Goal: Transaction & Acquisition: Purchase product/service

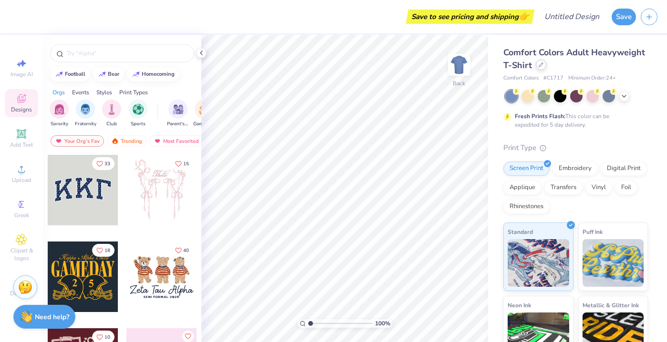
click at [539, 65] on icon at bounding box center [541, 64] width 5 height 5
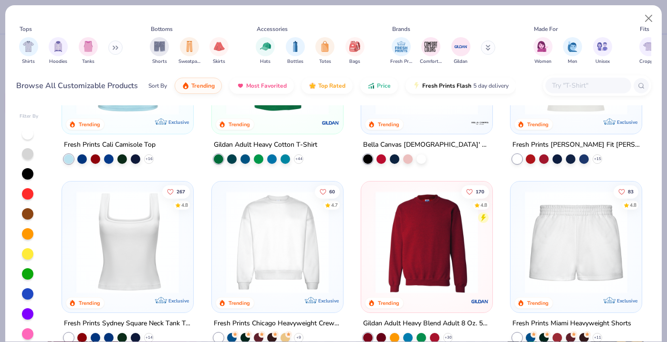
scroll to position [358, 0]
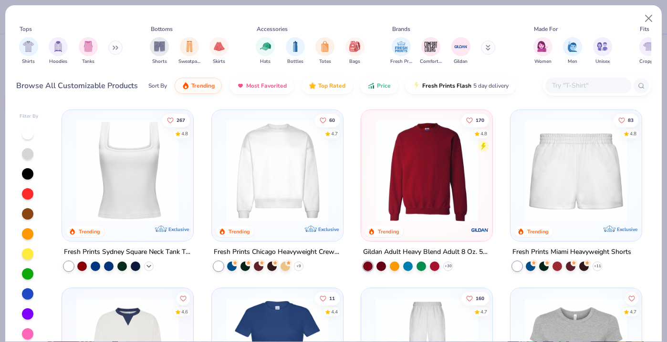
click at [150, 266] on icon at bounding box center [149, 267] width 8 height 8
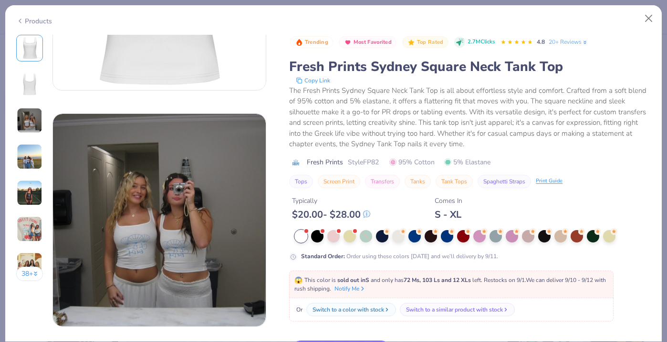
scroll to position [396, 0]
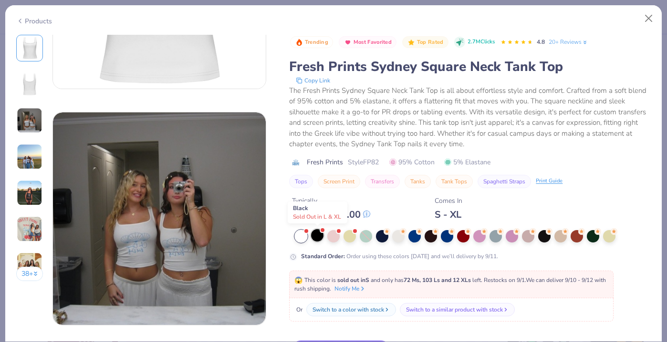
click at [319, 239] on div at bounding box center [317, 235] width 12 height 12
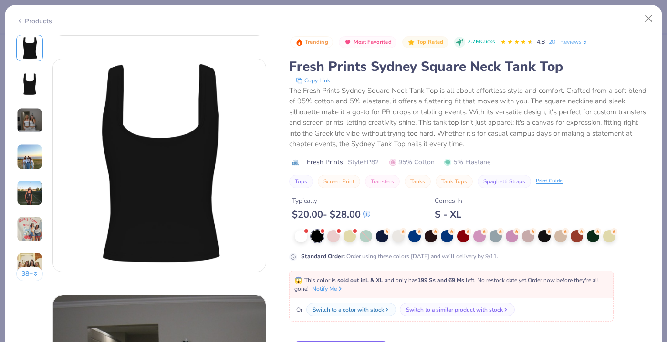
scroll to position [209, 0]
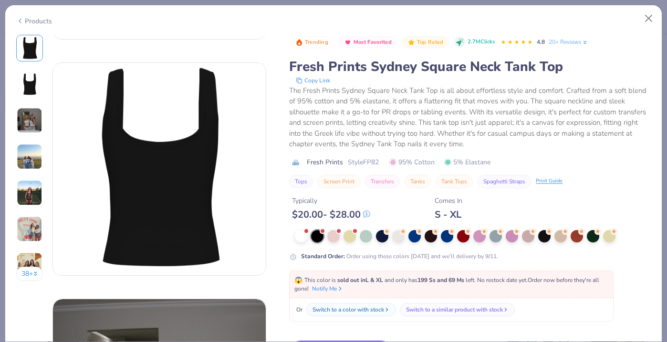
click at [30, 156] on img at bounding box center [30, 157] width 26 height 26
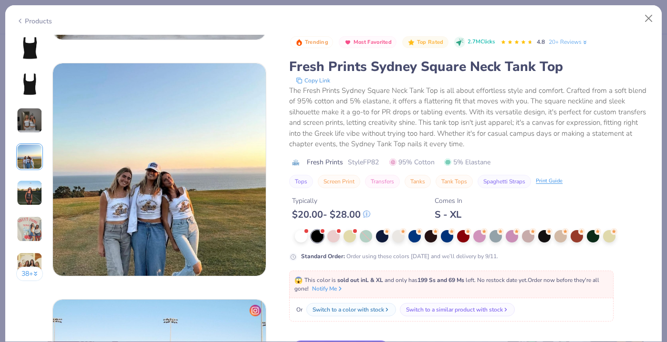
scroll to position [710, 0]
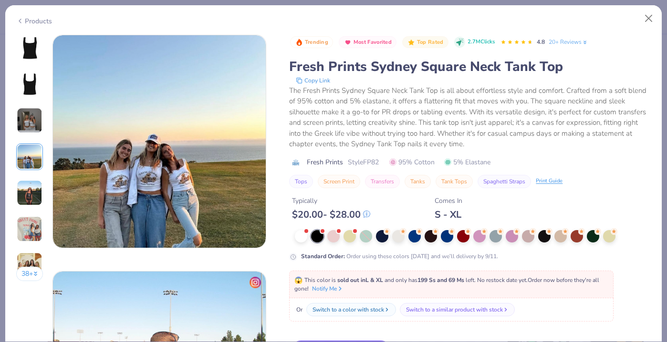
click at [27, 195] on img at bounding box center [30, 193] width 26 height 26
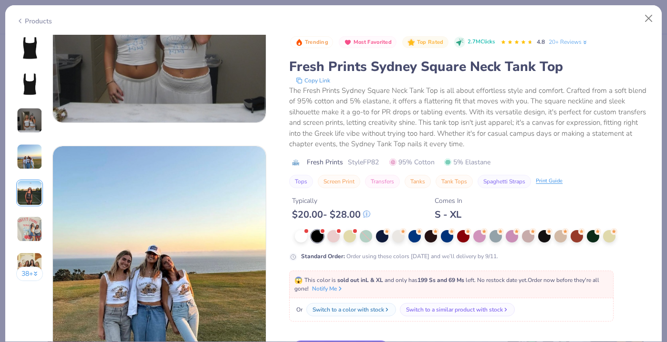
scroll to position [598, 0]
click at [648, 21] on button "Close" at bounding box center [649, 19] width 18 height 18
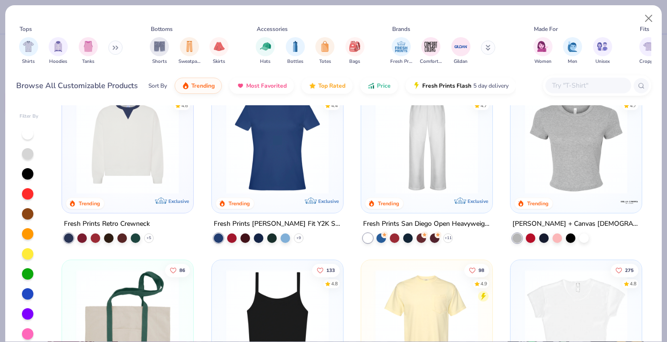
scroll to position [556, 0]
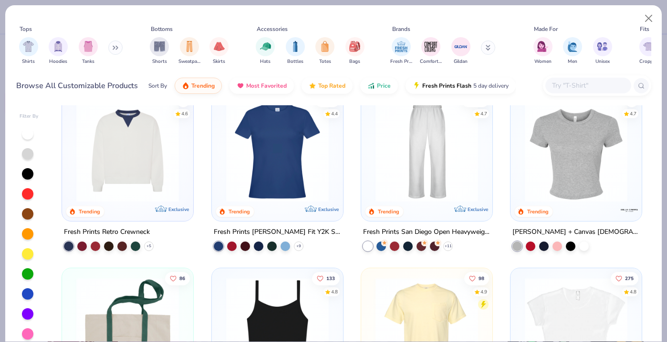
click at [282, 172] on img at bounding box center [277, 151] width 112 height 103
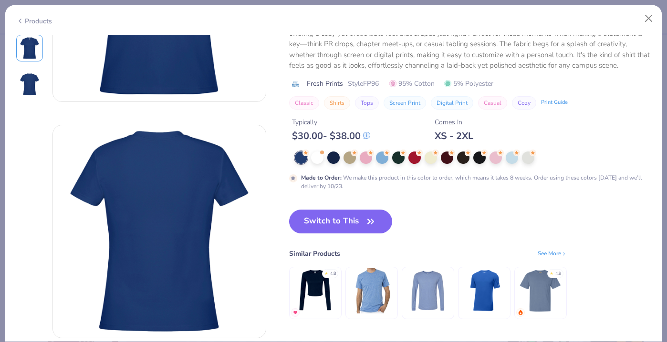
scroll to position [127, 0]
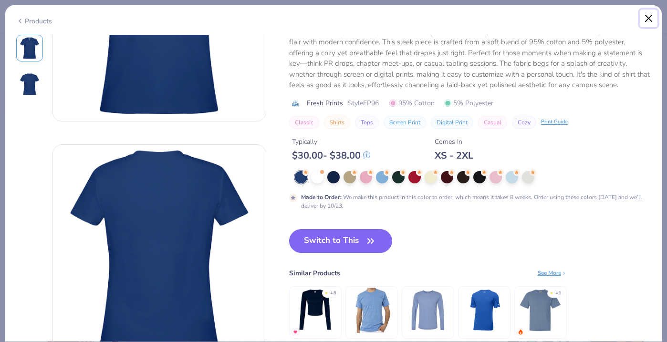
click at [644, 17] on button "Close" at bounding box center [649, 19] width 18 height 18
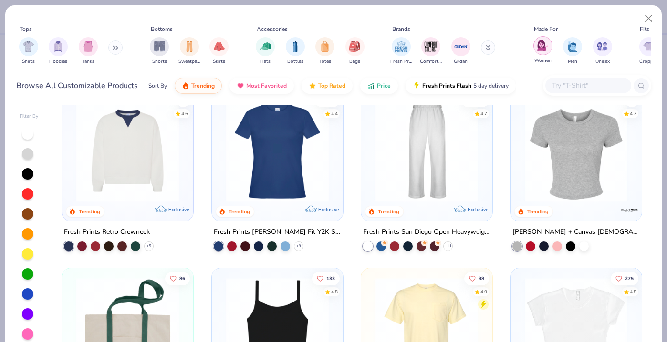
click at [541, 51] on div "filter for Women" at bounding box center [542, 45] width 19 height 19
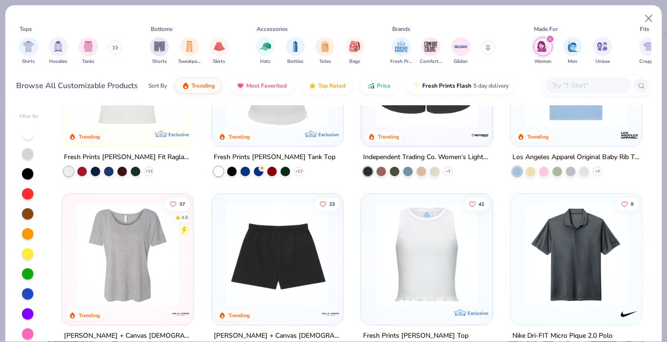
scroll to position [1014, 0]
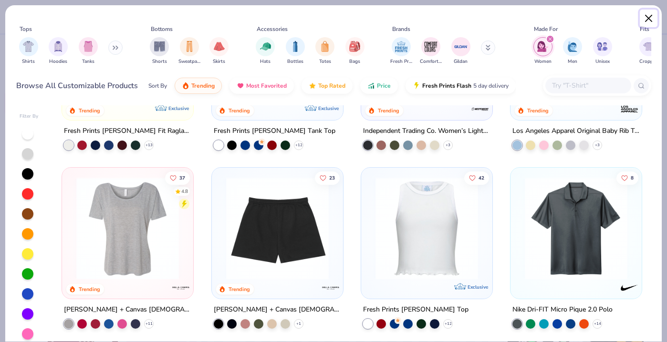
click at [644, 21] on button "Close" at bounding box center [649, 19] width 18 height 18
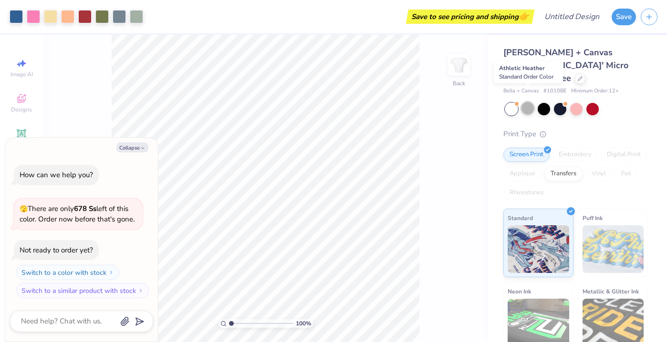
click at [528, 102] on div at bounding box center [527, 108] width 12 height 12
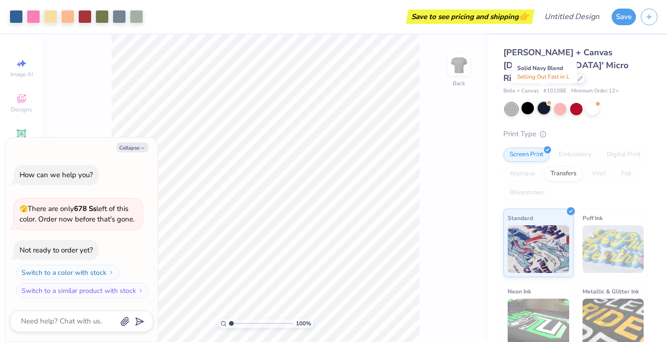
click at [547, 102] on div at bounding box center [544, 108] width 12 height 12
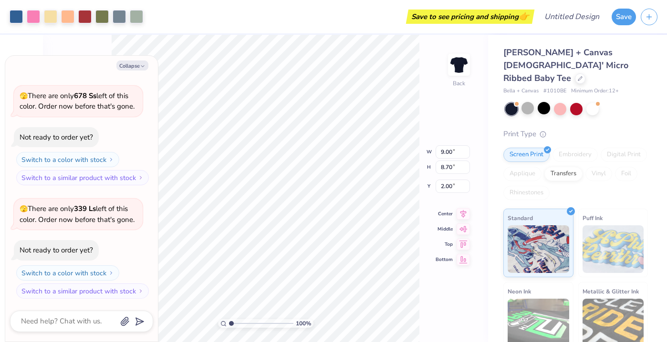
type textarea "x"
type input "2.01"
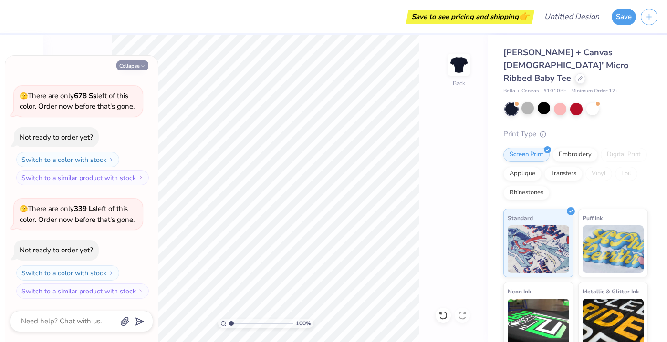
click at [137, 65] on button "Collapse" at bounding box center [132, 66] width 32 height 10
type textarea "x"
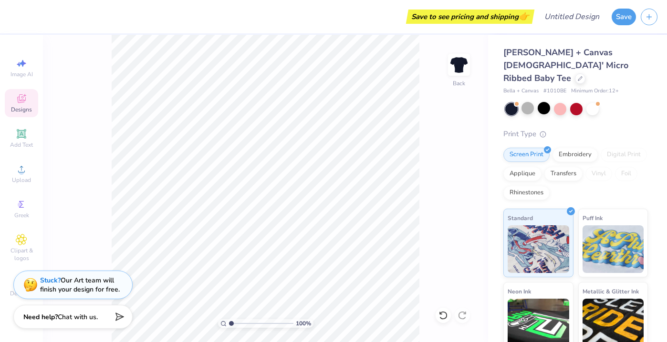
click at [21, 102] on icon at bounding box center [22, 100] width 8 height 6
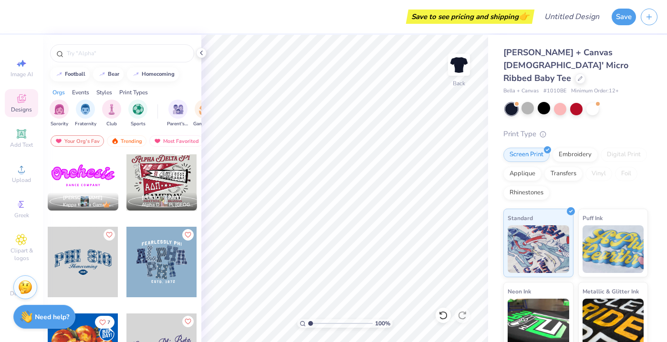
scroll to position [392, 0]
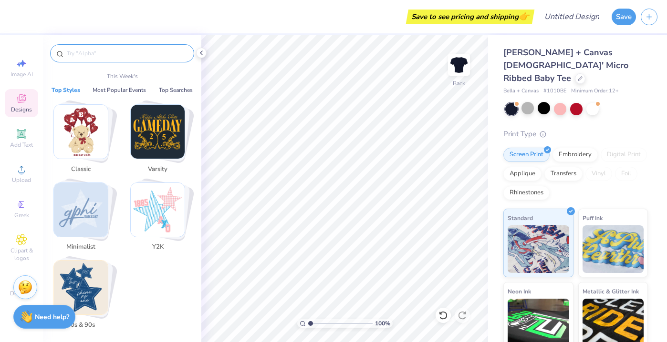
click at [104, 53] on input "text" at bounding box center [127, 54] width 122 height 10
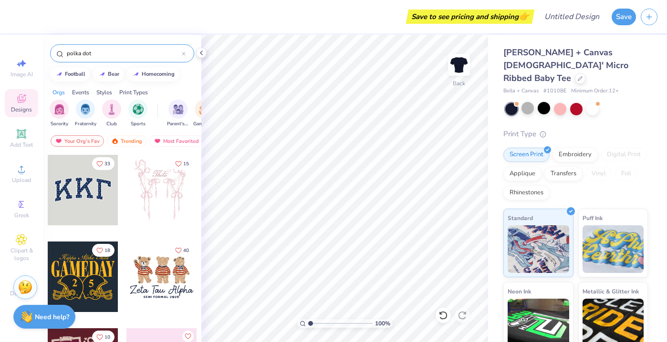
type input "polka dot"
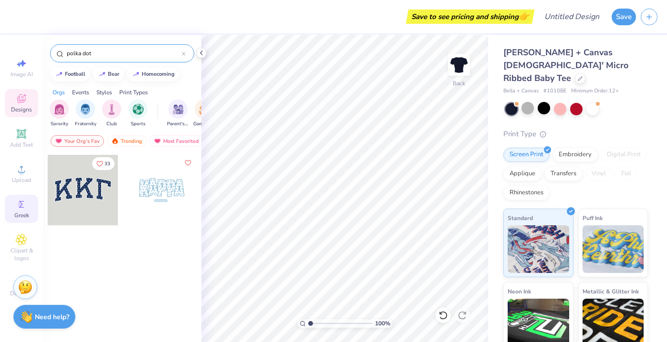
click at [27, 207] on div "Greek" at bounding box center [21, 209] width 33 height 28
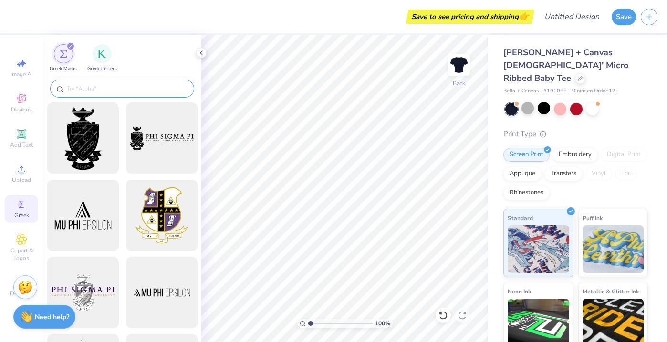
click at [90, 88] on input "text" at bounding box center [127, 89] width 122 height 10
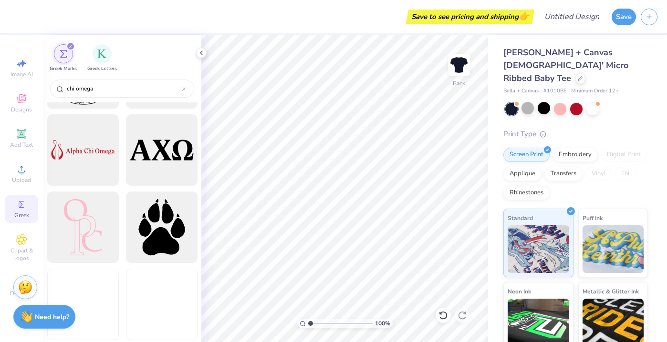
scroll to position [1923, 0]
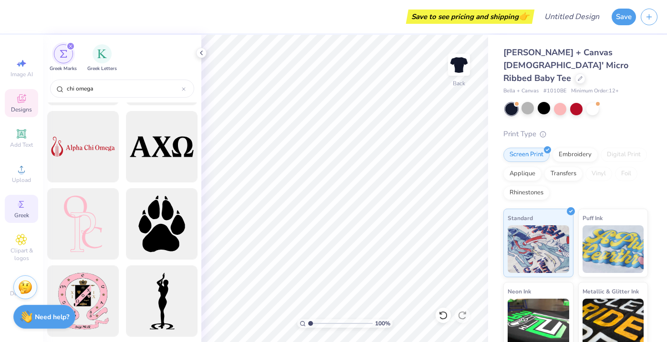
type input "chi omega"
click at [22, 108] on span "Designs" at bounding box center [21, 110] width 21 height 8
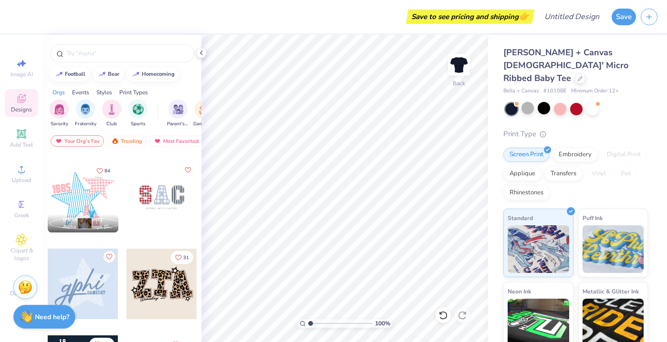
scroll to position [719, 0]
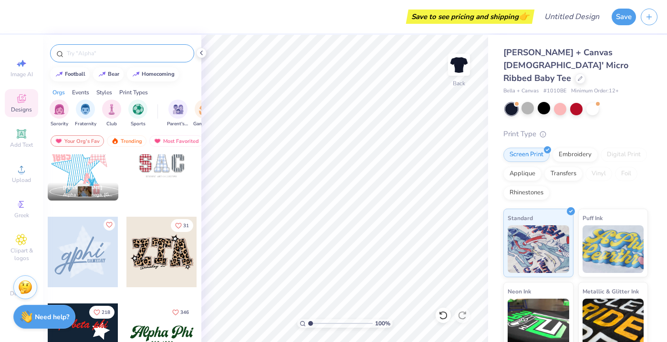
click at [100, 46] on div at bounding box center [122, 53] width 144 height 18
click at [99, 53] on input "text" at bounding box center [127, 54] width 122 height 10
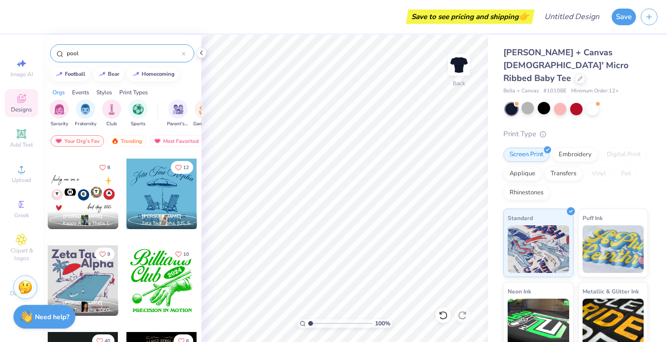
scroll to position [255, 0]
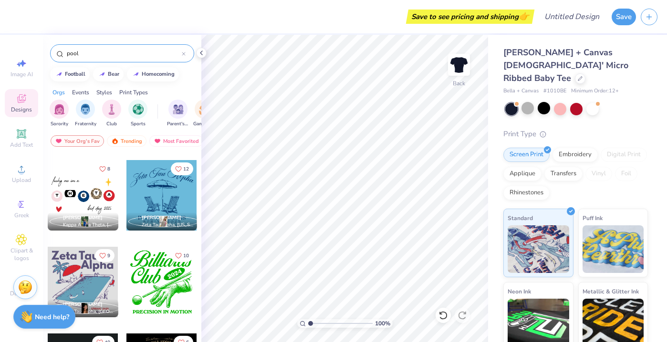
type input "pool"
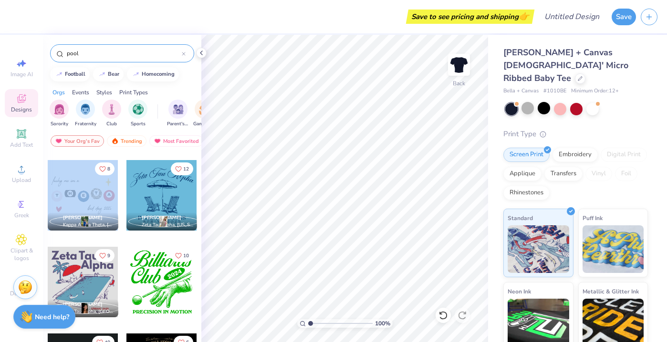
drag, startPoint x: 71, startPoint y: 194, endPoint x: 120, endPoint y: 190, distance: 49.3
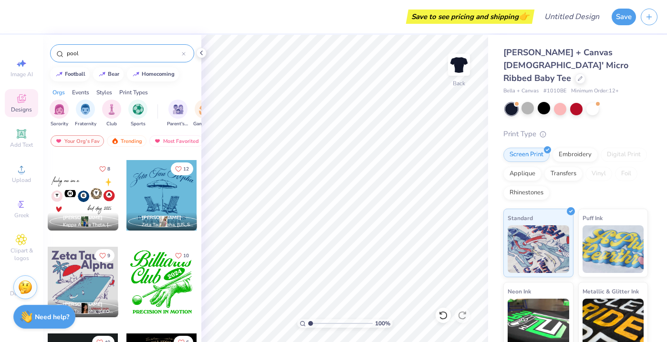
click at [86, 194] on div at bounding box center [83, 195] width 71 height 71
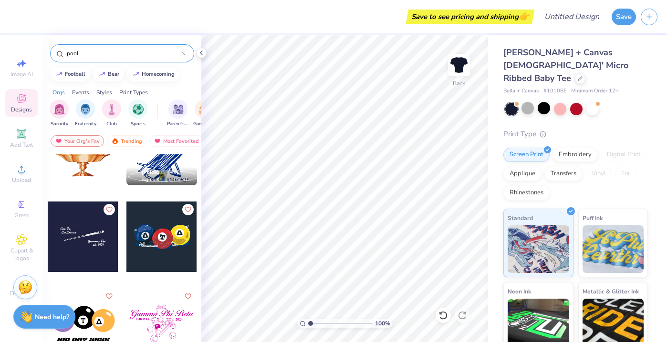
scroll to position [39, 0]
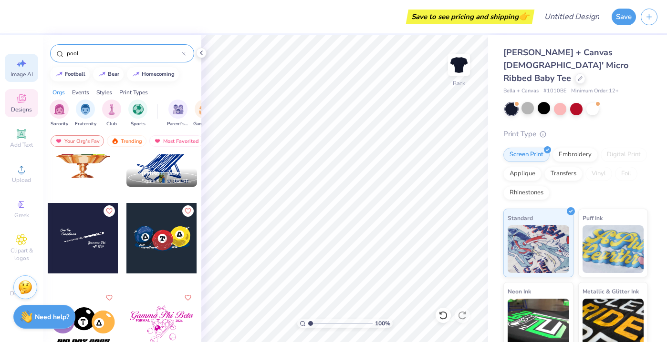
click at [24, 77] on span "Image AI" at bounding box center [21, 75] width 22 height 8
select select "4"
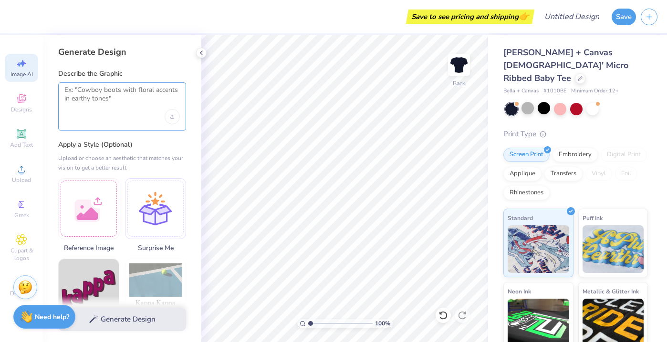
click at [85, 105] on textarea at bounding box center [121, 98] width 115 height 24
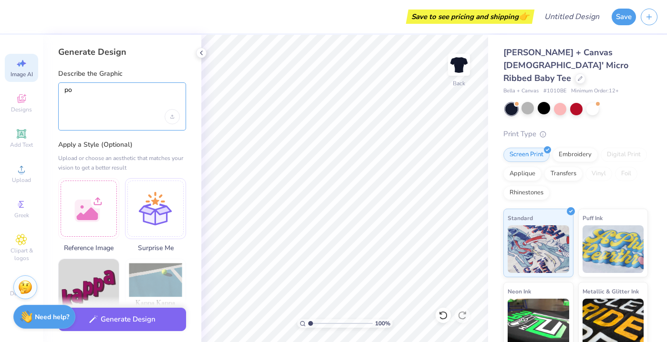
type textarea "p"
type textarea "g"
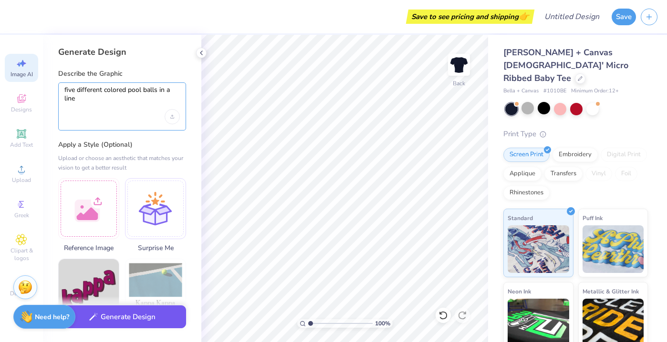
type textarea "five different colored pool balls in a line"
click at [135, 317] on button "Generate Design" at bounding box center [122, 317] width 128 height 23
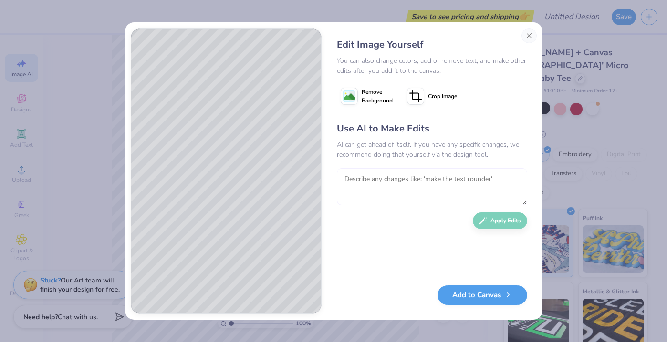
click at [381, 193] on textarea at bounding box center [432, 186] width 190 height 37
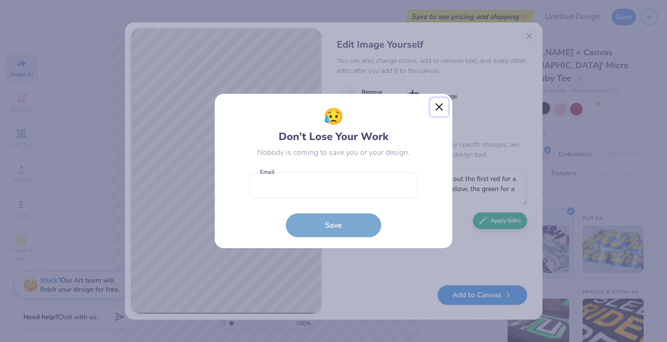
click at [442, 104] on button "Close" at bounding box center [439, 107] width 18 height 18
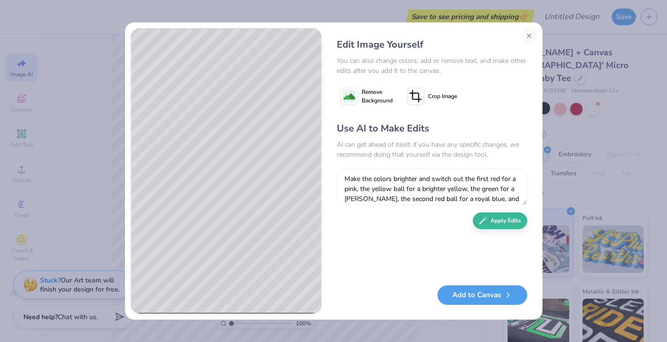
scroll to position [9, 0]
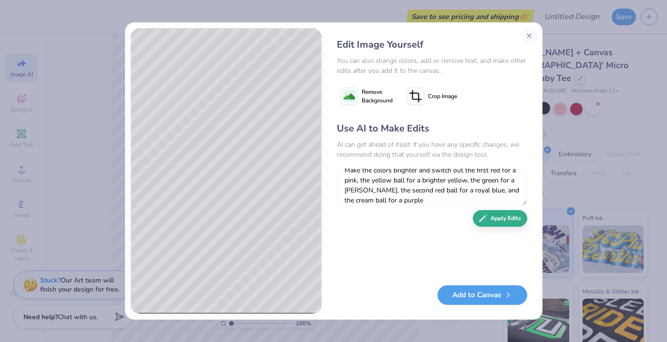
type textarea "Make the colors brighter and switch out the first red for a pink, the yellow ba…"
click at [492, 223] on button "Apply Edits" at bounding box center [500, 218] width 54 height 17
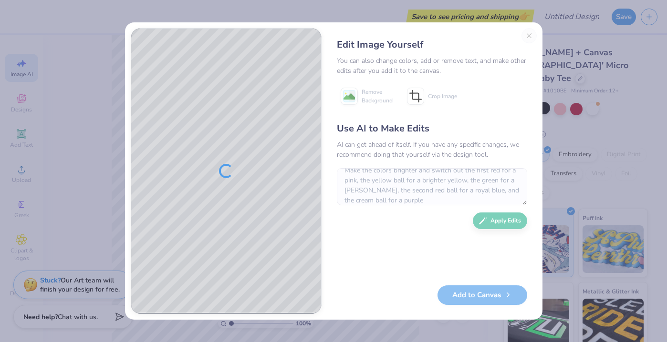
click at [486, 221] on div "Use AI to Make Edits AI can get ahead of itself. If you have any specific chang…" at bounding box center [432, 199] width 190 height 155
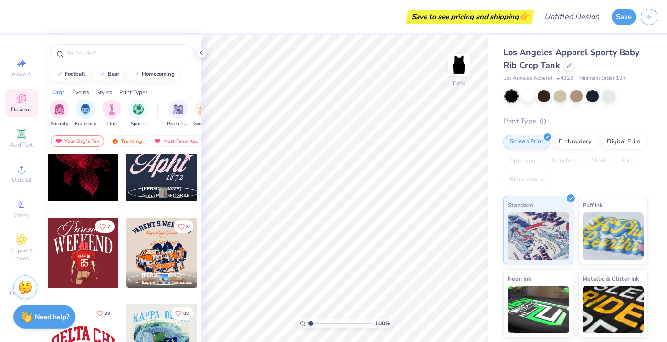
scroll to position [1069, 0]
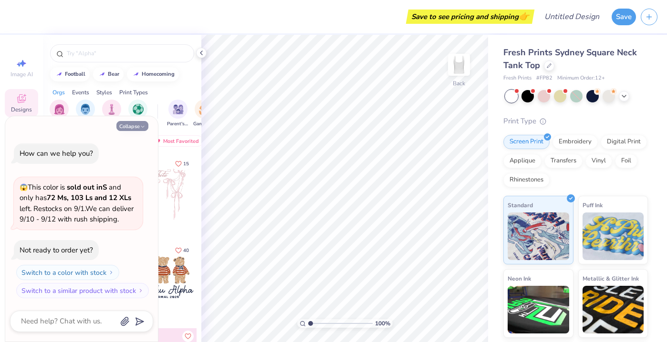
click at [133, 127] on button "Collapse" at bounding box center [132, 126] width 32 height 10
type textarea "x"
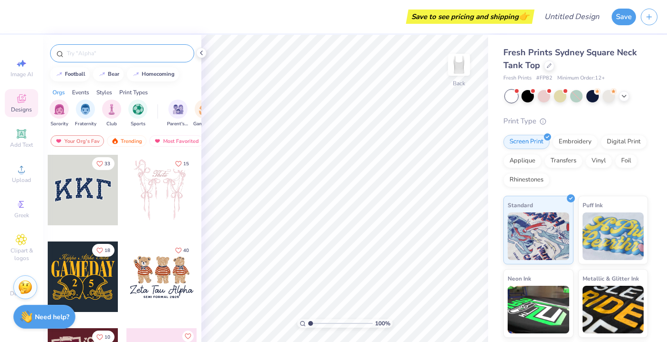
click at [115, 54] on input "text" at bounding box center [127, 54] width 122 height 10
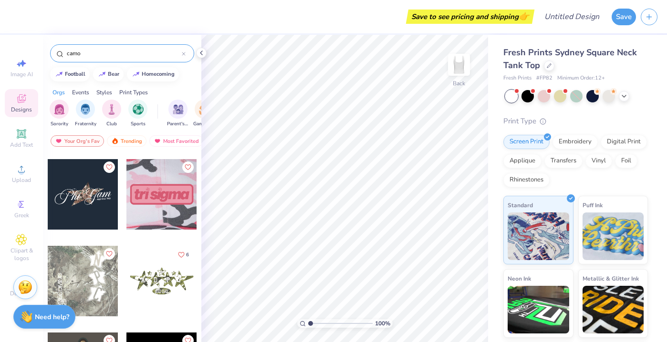
scroll to position [102, 0]
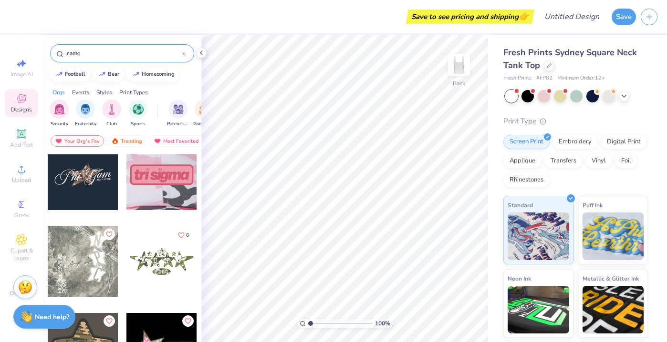
type input "camo"
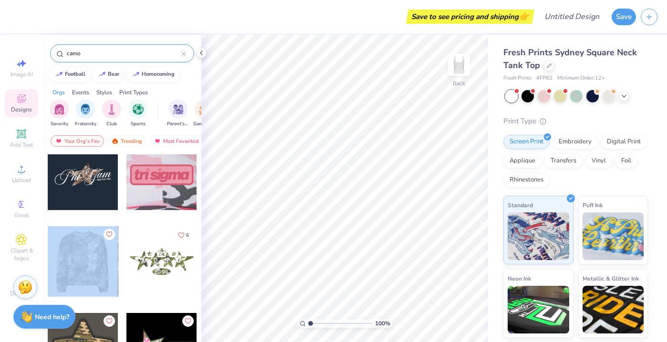
drag, startPoint x: 62, startPoint y: 267, endPoint x: 98, endPoint y: 264, distance: 35.9
click at [98, 264] on div at bounding box center [83, 262] width 212 height 71
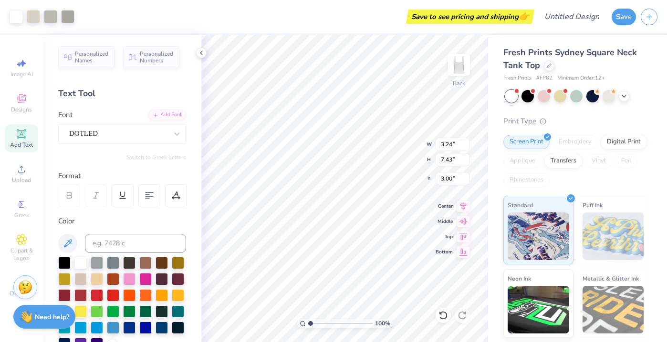
type input "1.60"
click at [202, 52] on icon at bounding box center [201, 53] width 8 height 8
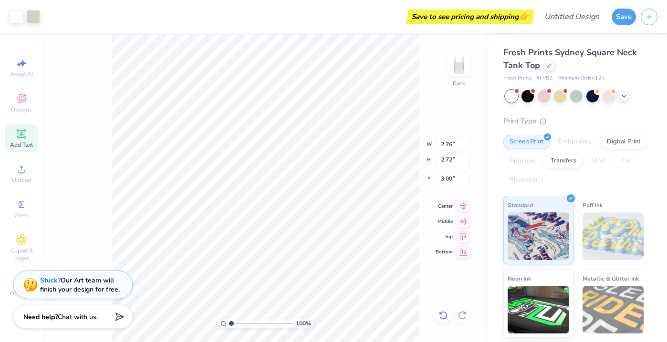
click at [443, 313] on icon at bounding box center [443, 316] width 10 height 10
click at [446, 313] on icon at bounding box center [443, 315] width 8 height 9
click at [465, 313] on icon at bounding box center [462, 315] width 8 height 9
type input "8.75"
type input "2.74"
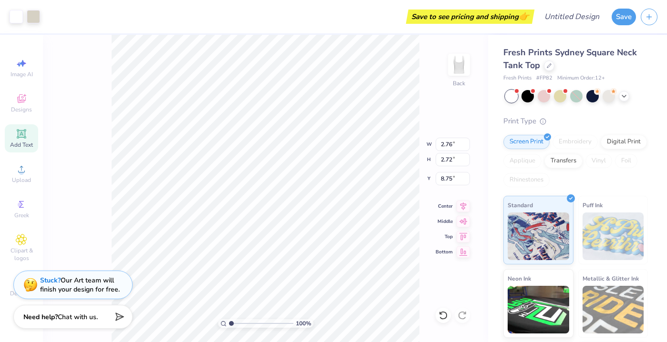
type input "2.70"
type input "2.92"
type input "2.56"
type input "6.48"
type input "1.27"
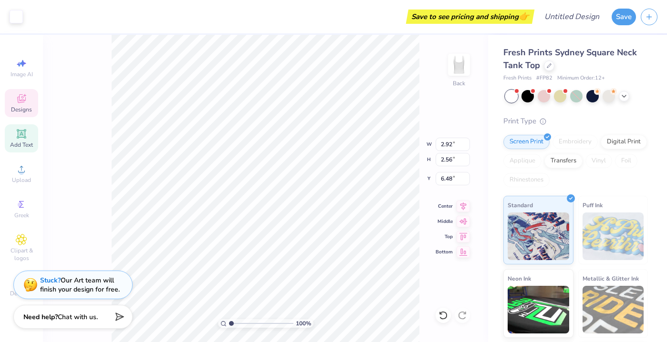
type input "1.86"
type input "9.24"
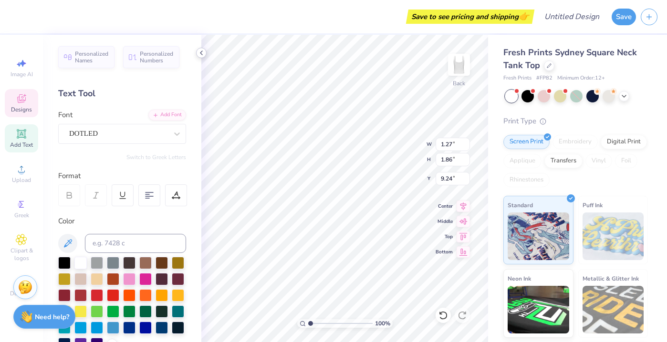
click at [200, 50] on icon at bounding box center [201, 53] width 8 height 8
type input "0.61"
type input "5.50"
type input "6.28"
click at [28, 101] on div "Designs" at bounding box center [21, 103] width 33 height 28
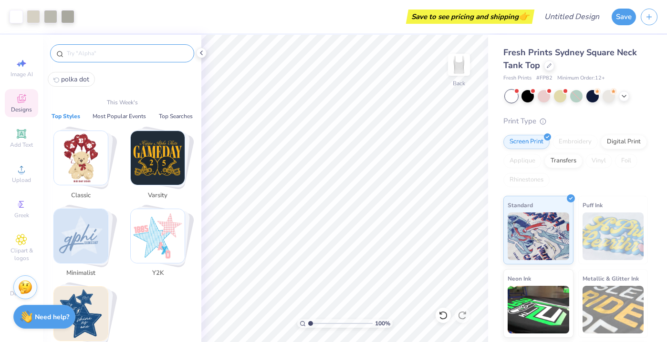
click at [105, 53] on input "text" at bounding box center [127, 54] width 122 height 10
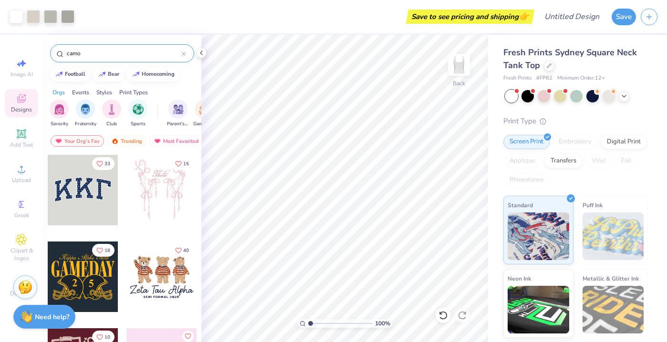
type input "camo"
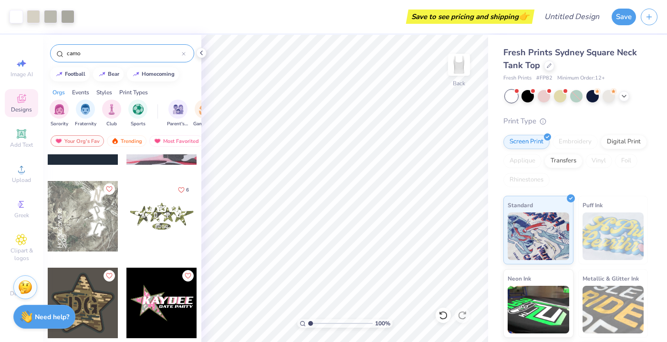
scroll to position [136, 0]
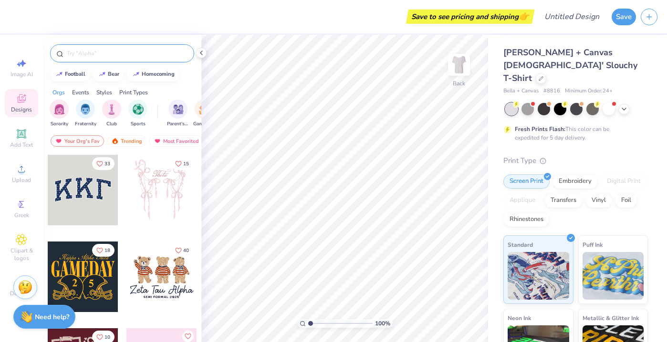
click at [104, 58] on input "text" at bounding box center [127, 54] width 122 height 10
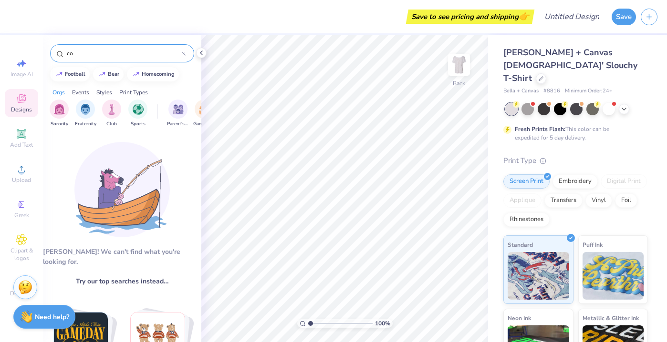
type input "c"
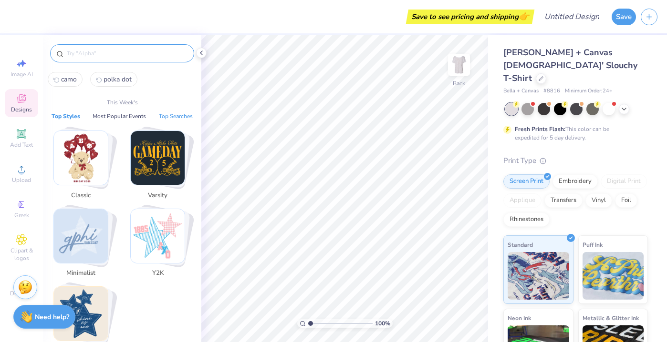
click at [166, 113] on button "Top Searches" at bounding box center [176, 117] width 40 height 10
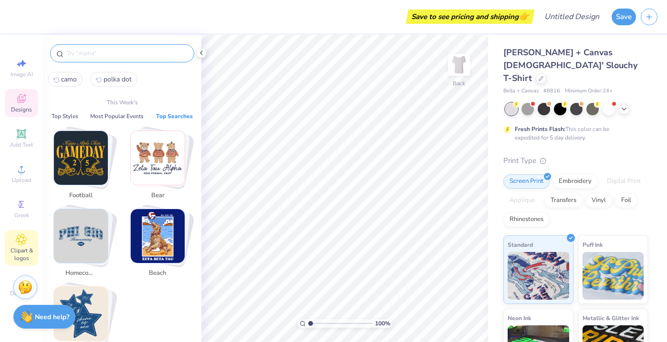
click at [17, 240] on icon at bounding box center [21, 239] width 11 height 11
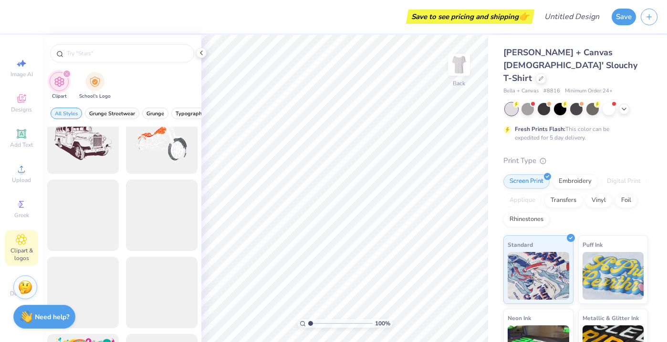
scroll to position [1105, 0]
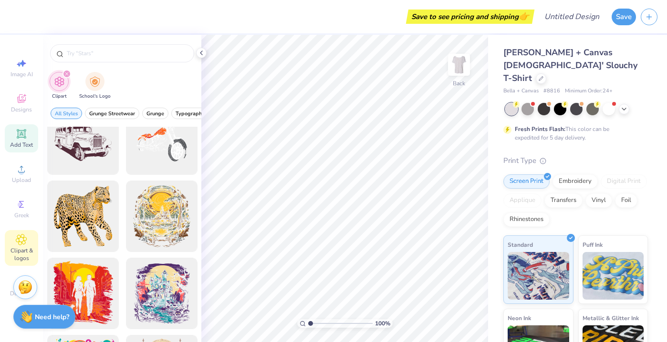
click at [26, 137] on icon at bounding box center [21, 133] width 11 height 11
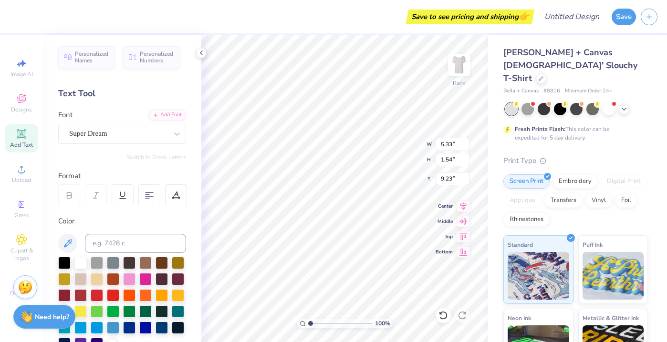
type textarea "T"
type textarea "XOACHELLA"
click at [170, 135] on div at bounding box center [176, 133] width 17 height 17
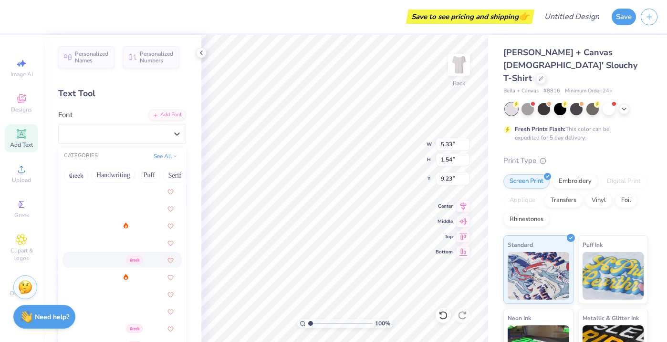
scroll to position [264, 0]
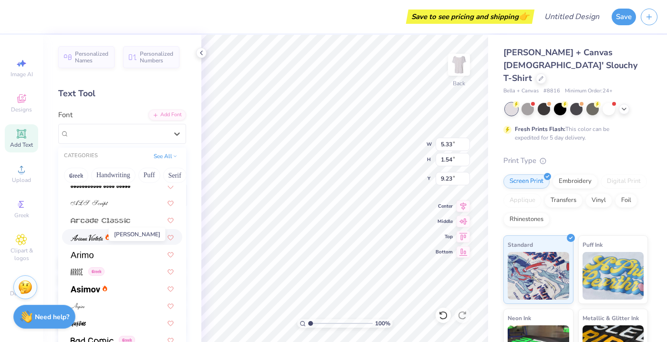
click at [84, 237] on img at bounding box center [87, 238] width 32 height 7
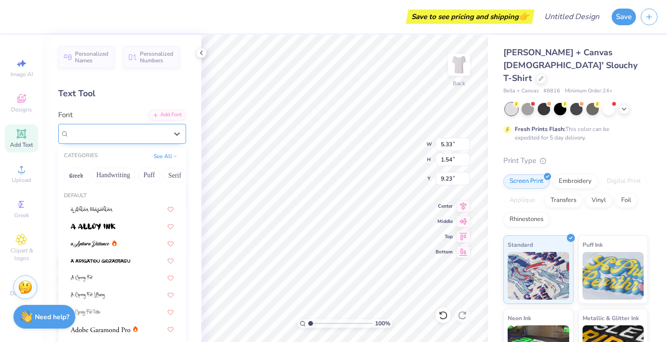
click at [119, 136] on div "Ariana Violeta" at bounding box center [118, 133] width 100 height 15
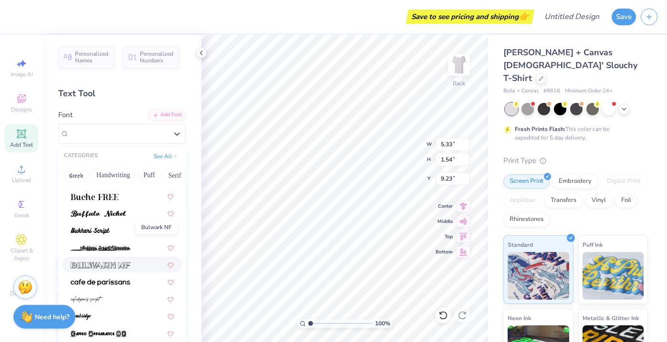
scroll to position [919, 0]
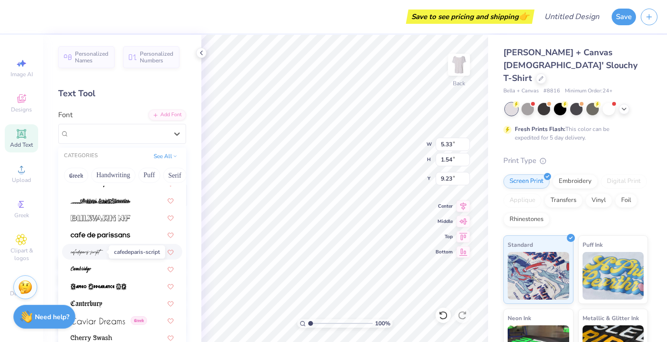
click at [92, 252] on img at bounding box center [87, 252] width 32 height 7
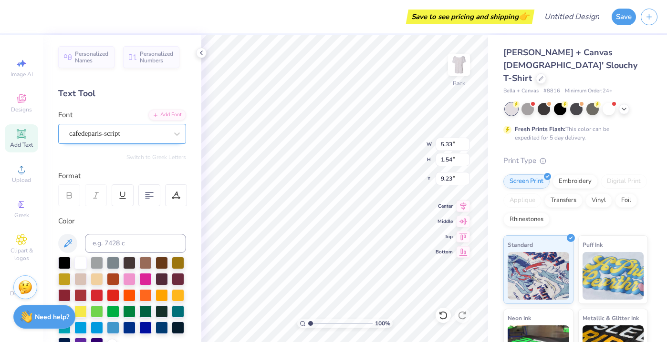
click at [118, 136] on div "cafedeparis-script" at bounding box center [118, 133] width 100 height 15
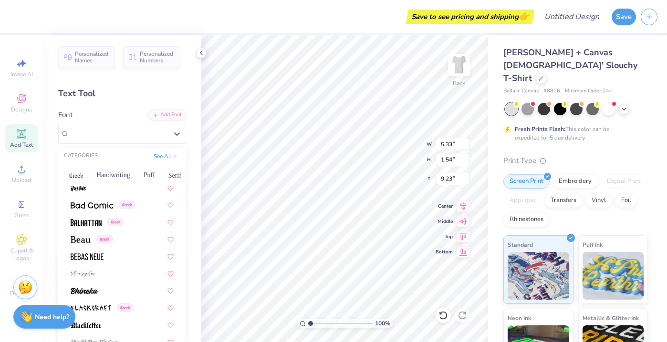
scroll to position [400, 0]
click at [82, 259] on span at bounding box center [87, 255] width 33 height 10
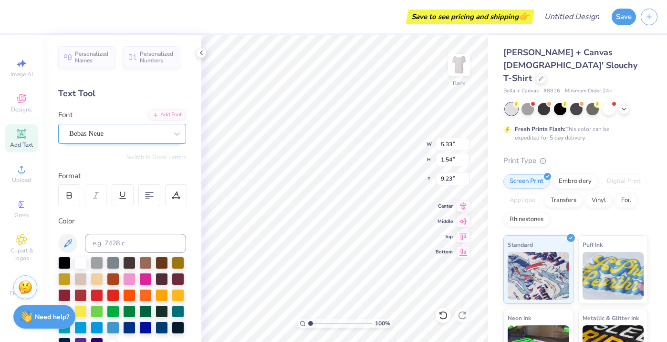
click at [133, 130] on div "Bebas Neue" at bounding box center [118, 133] width 100 height 15
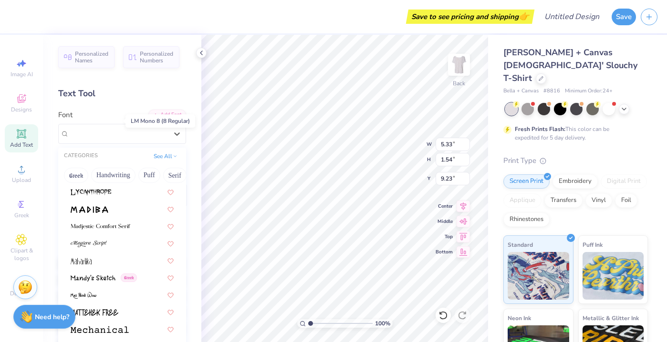
scroll to position [3334, 0]
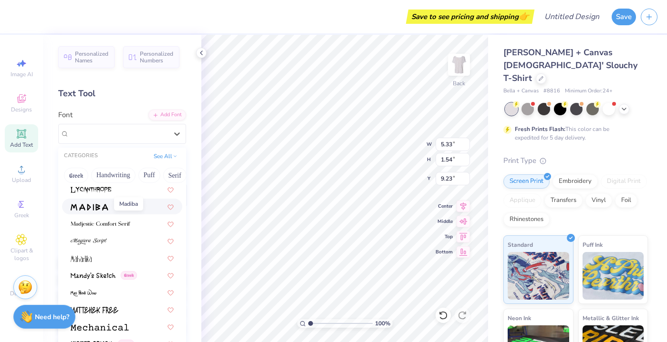
click at [90, 209] on img at bounding box center [90, 207] width 38 height 7
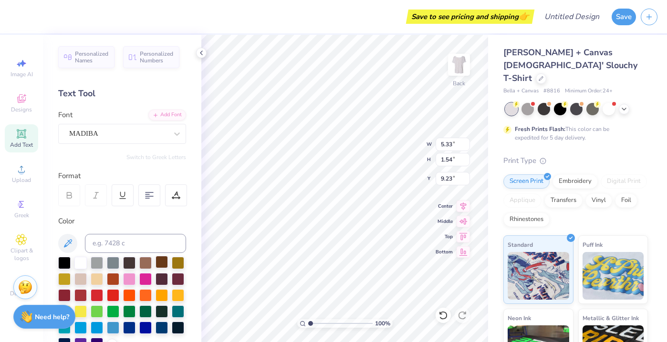
click at [164, 260] on div at bounding box center [162, 262] width 12 height 12
click at [140, 131] on div "MADIBA" at bounding box center [118, 133] width 100 height 15
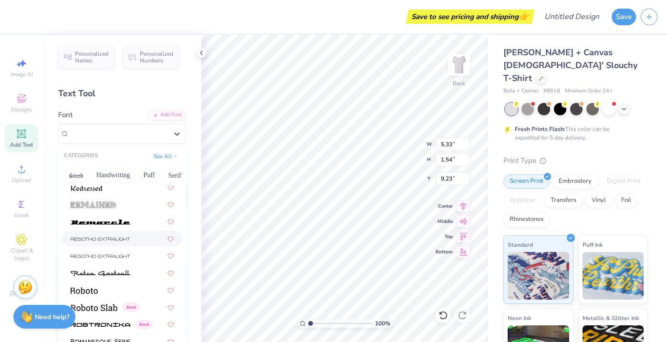
scroll to position [4209, 0]
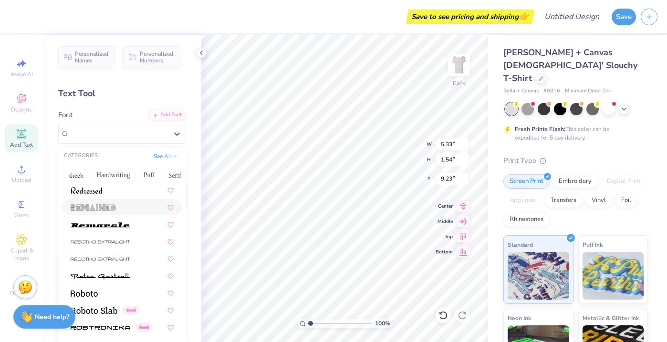
click at [98, 210] on img at bounding box center [93, 208] width 45 height 7
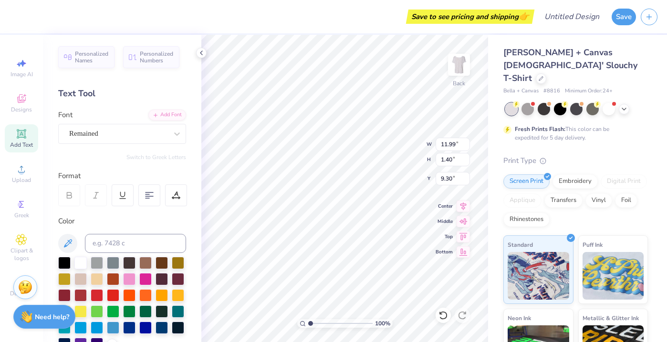
type input "9.80"
type input "1.15"
type input "3.44"
type input "3.55"
type input "3.43"
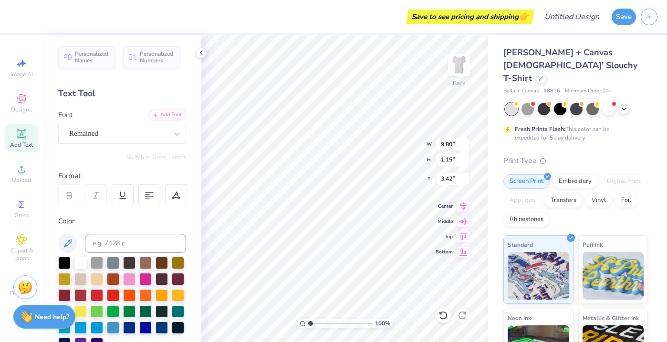
type input "3.00"
click at [24, 110] on span "Designs" at bounding box center [21, 110] width 21 height 8
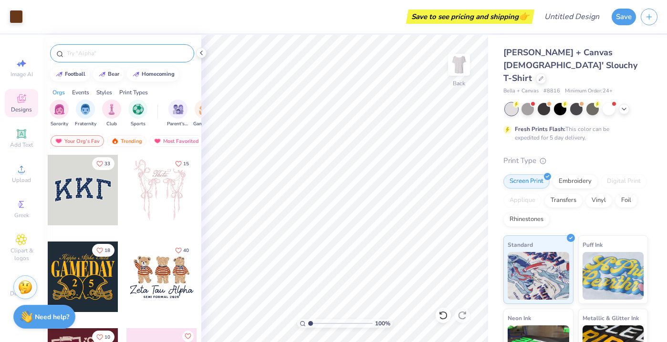
click at [84, 51] on input "text" at bounding box center [127, 54] width 122 height 10
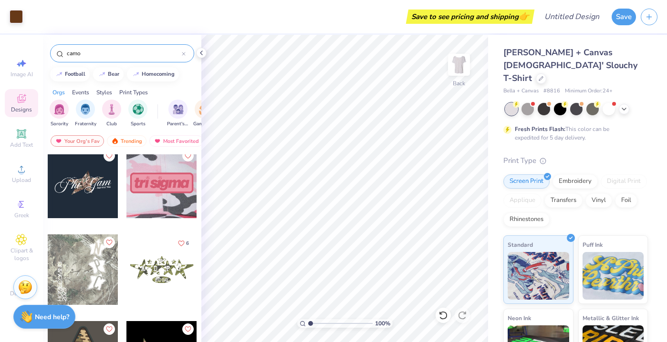
scroll to position [115, 0]
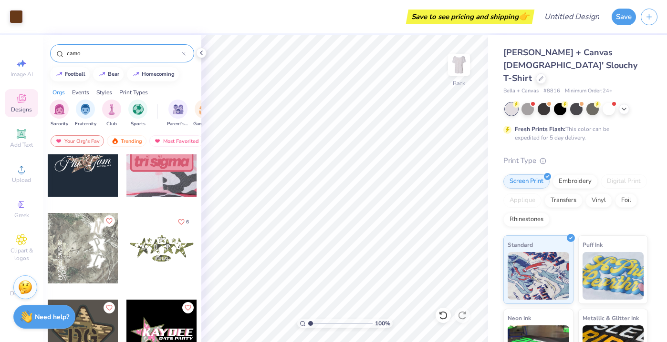
type input "camo"
drag, startPoint x: 93, startPoint y: 237, endPoint x: 67, endPoint y: 233, distance: 26.1
click at [67, 233] on div at bounding box center [83, 248] width 71 height 71
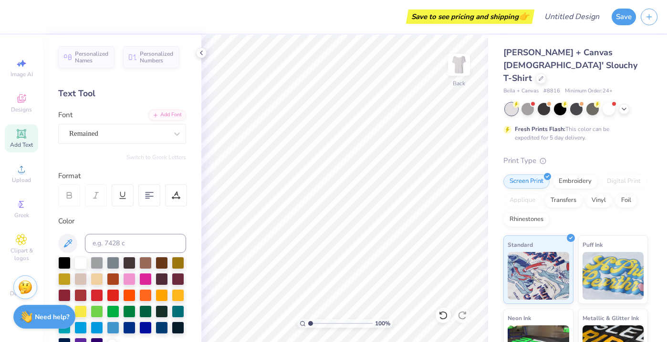
click at [512, 61] on span "Bella + Canvas Ladies' Slouchy T-Shirt" at bounding box center [570, 65] width 134 height 37
click at [539, 75] on icon at bounding box center [541, 77] width 5 height 5
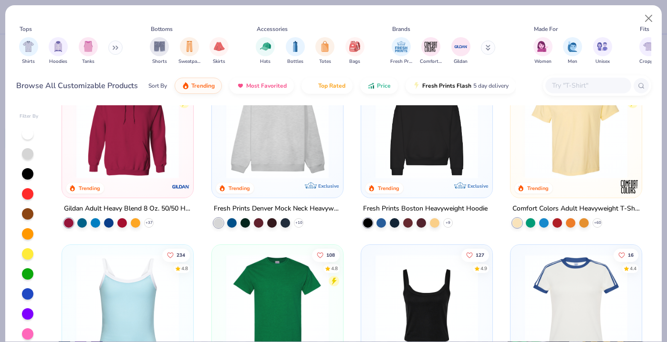
scroll to position [52, 0]
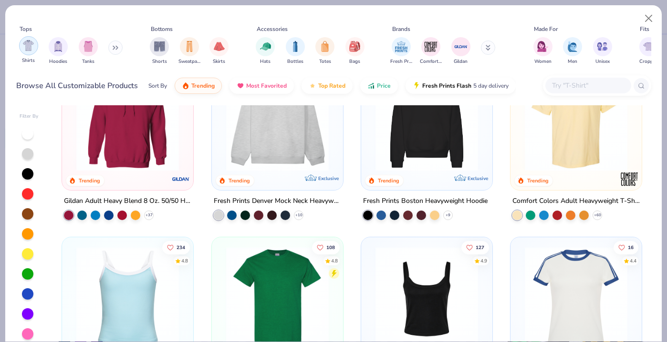
click at [28, 52] on div "filter for Shirts" at bounding box center [28, 45] width 19 height 19
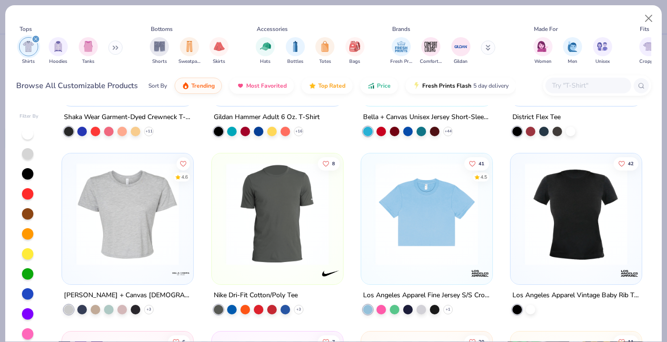
scroll to position [1206, 0]
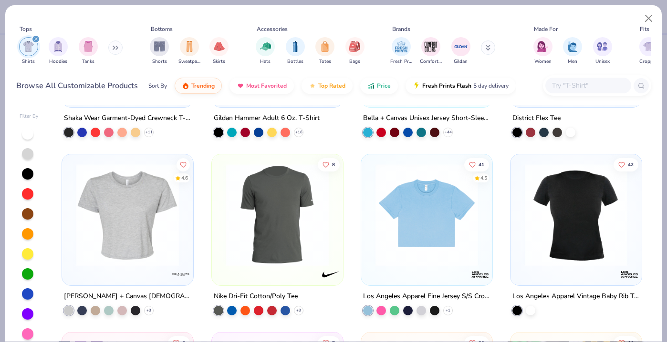
click at [121, 236] on img at bounding box center [128, 215] width 112 height 103
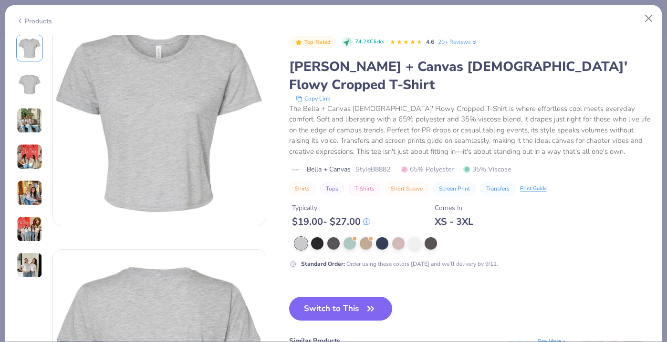
scroll to position [24, 0]
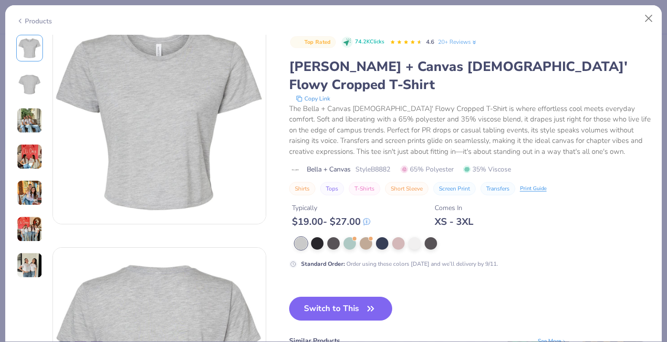
click at [24, 222] on img at bounding box center [30, 230] width 26 height 26
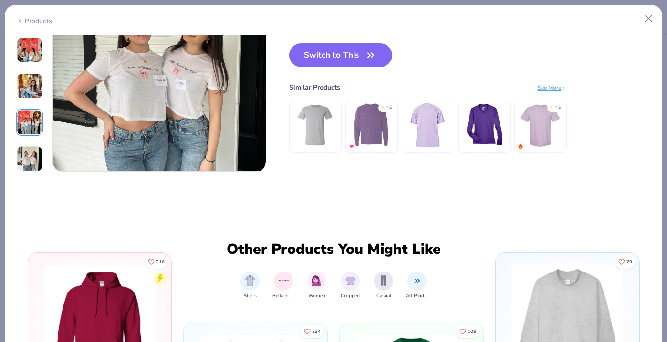
scroll to position [1497, 0]
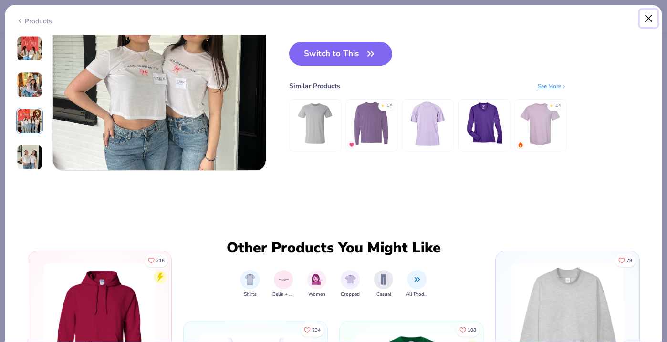
click at [643, 21] on button "Close" at bounding box center [649, 19] width 18 height 18
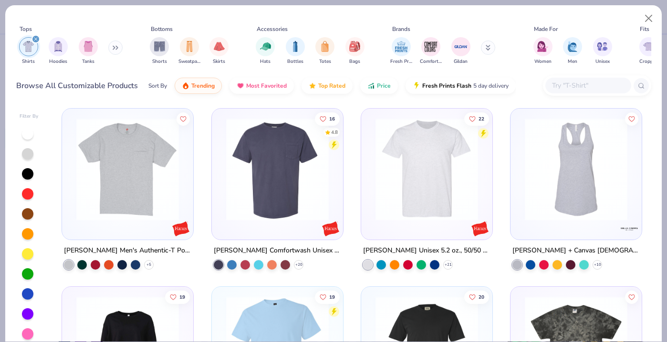
scroll to position [2145, 0]
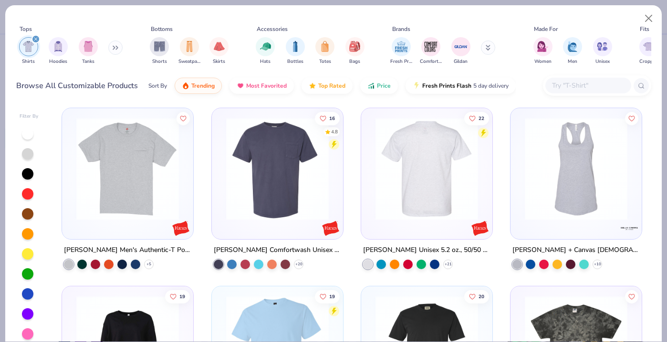
click at [371, 186] on img at bounding box center [315, 169] width 112 height 103
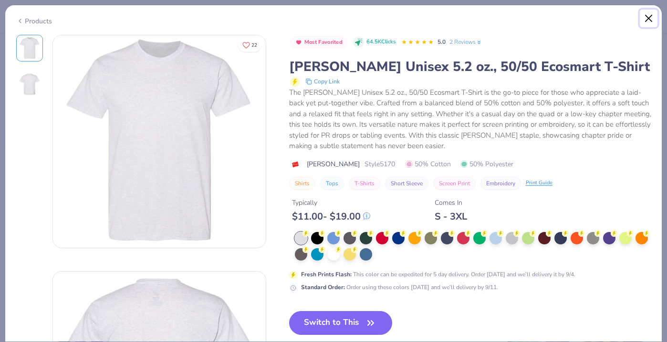
click at [649, 21] on button "Close" at bounding box center [649, 19] width 18 height 18
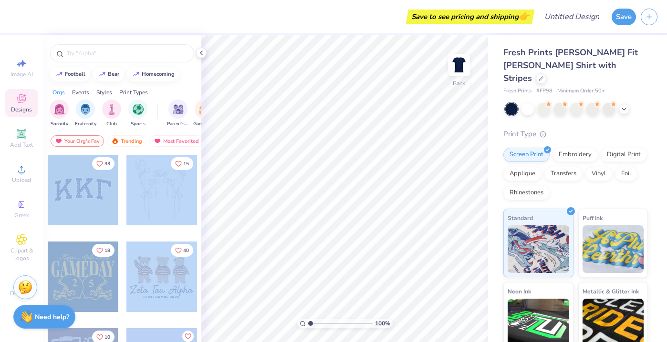
click at [354, 180] on div "Save to see pricing and shipping 👉 Design Title Save Image AI Designs Add Text …" at bounding box center [333, 171] width 667 height 342
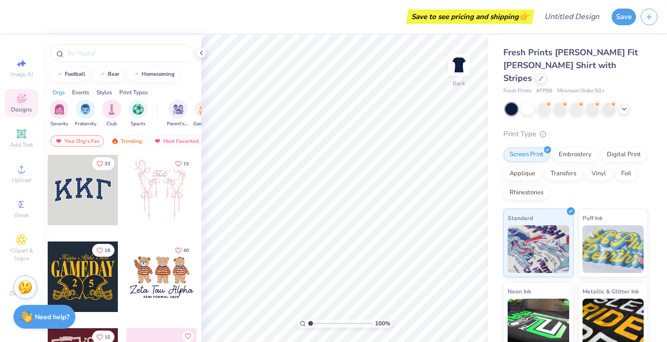
click at [96, 187] on div at bounding box center [83, 190] width 71 height 71
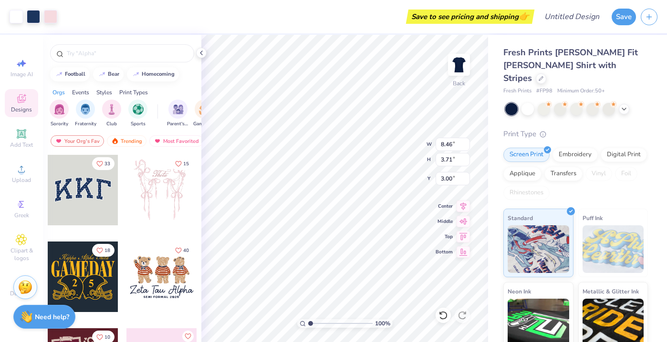
type input "5.38"
